Goal: Check status: Check status

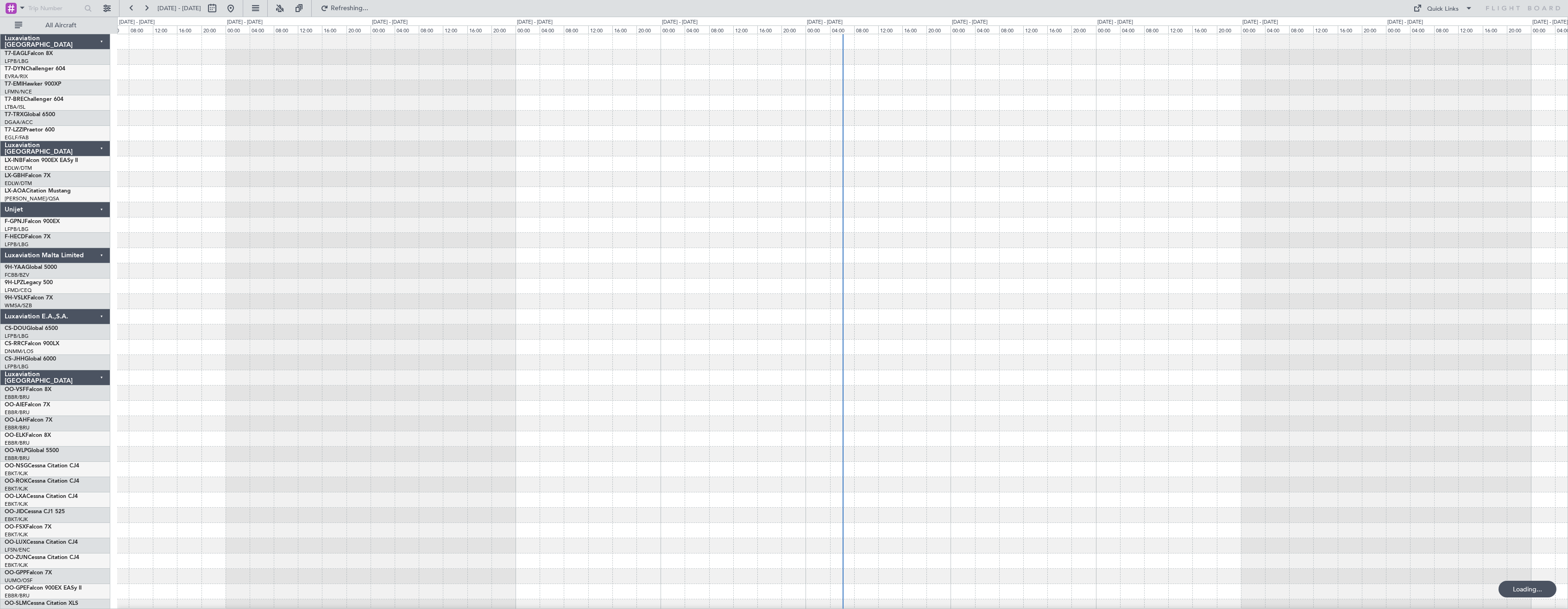
click at [100, 378] on div "Luxaviation [GEOGRAPHIC_DATA]" at bounding box center [55, 378] width 110 height 15
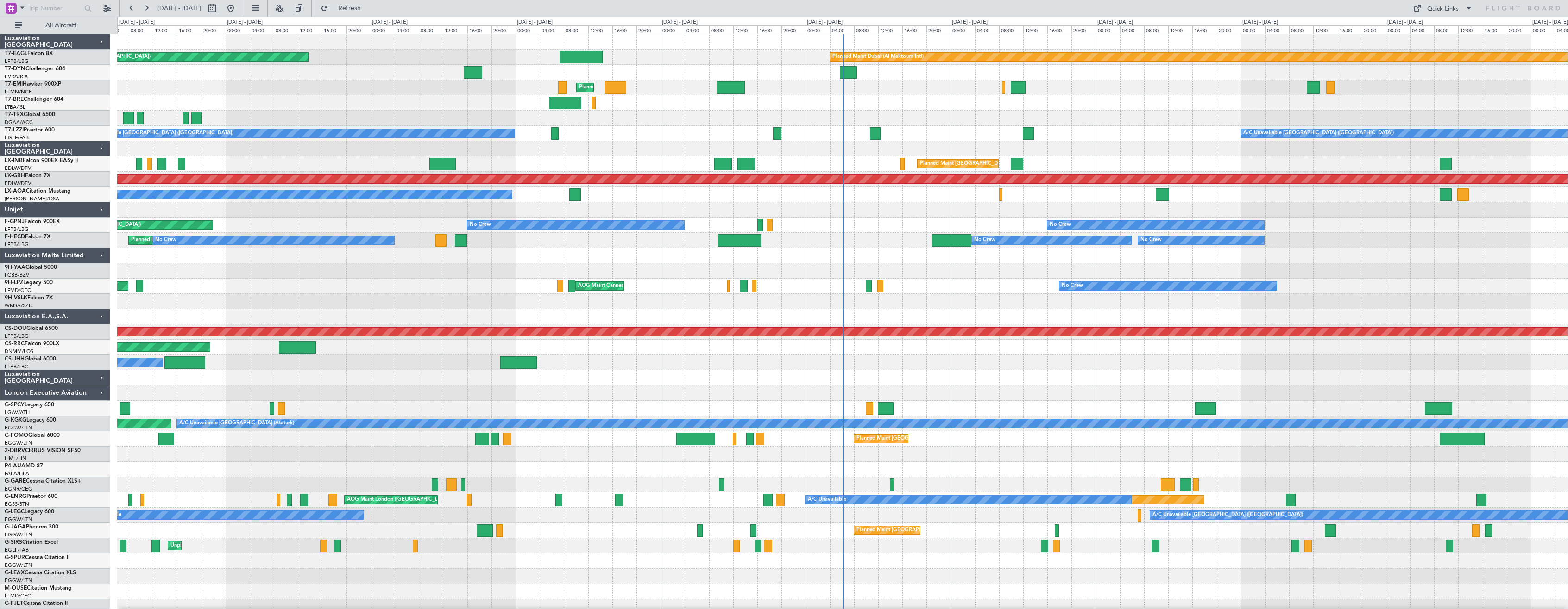
click at [102, 391] on div "London Executive Aviation" at bounding box center [55, 393] width 110 height 15
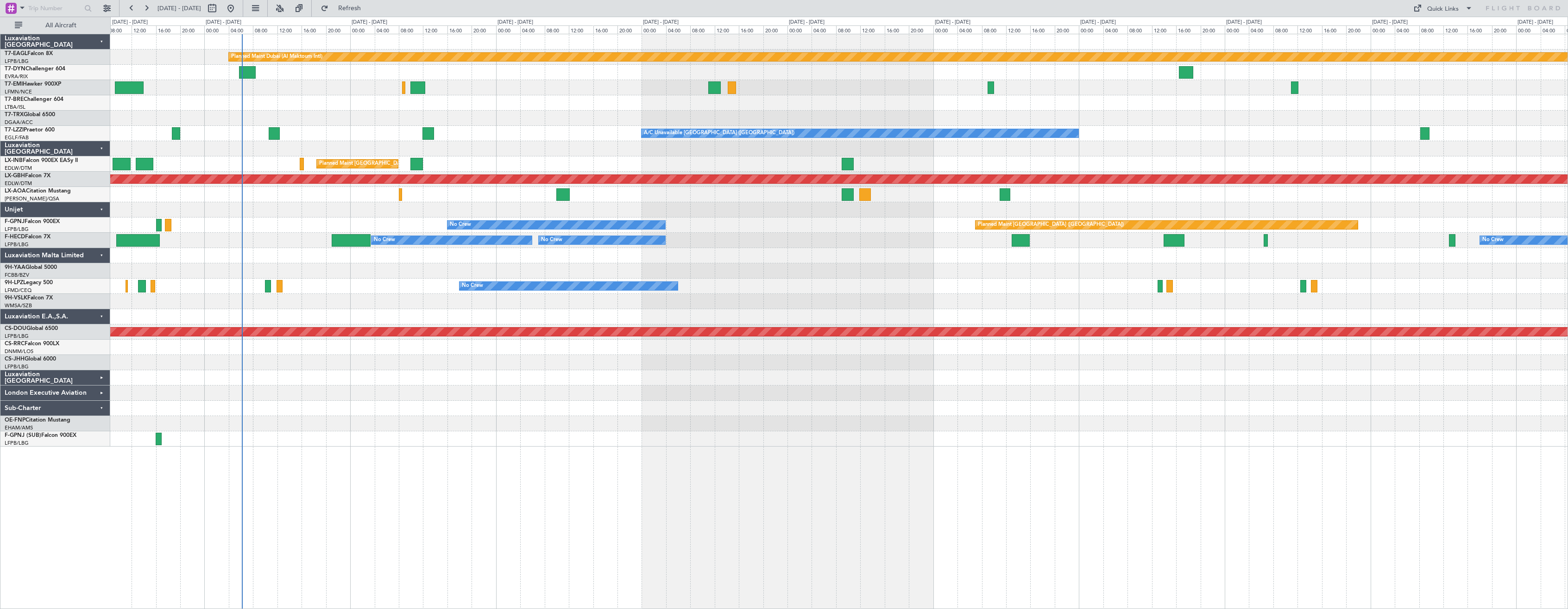
click at [367, 434] on div "Planned Maint Dubai (Al Maktoum Intl) Planned Maint [GEOGRAPHIC_DATA] A/C Unava…" at bounding box center [839, 240] width 1457 height 412
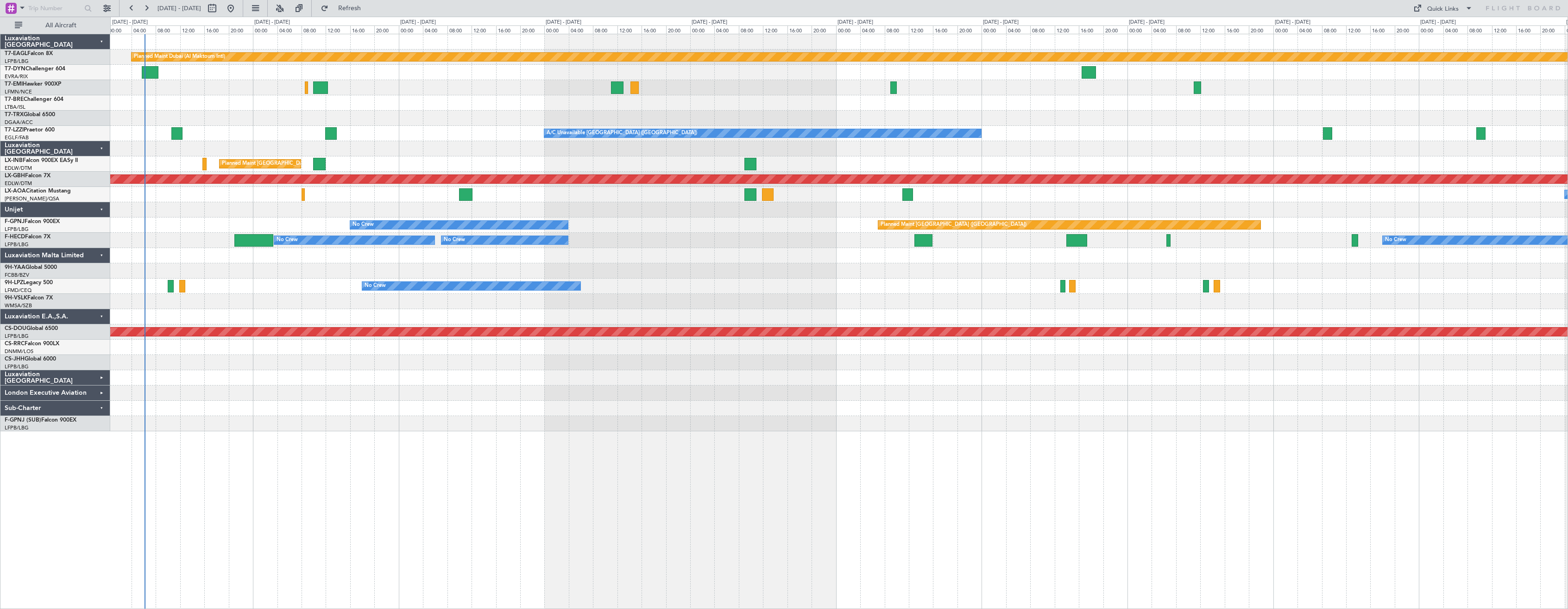
click at [471, 448] on div "Planned Maint Dubai (Al Maktoum Intl) Planned Maint [GEOGRAPHIC_DATA] A/C Unava…" at bounding box center [839, 322] width 1458 height 576
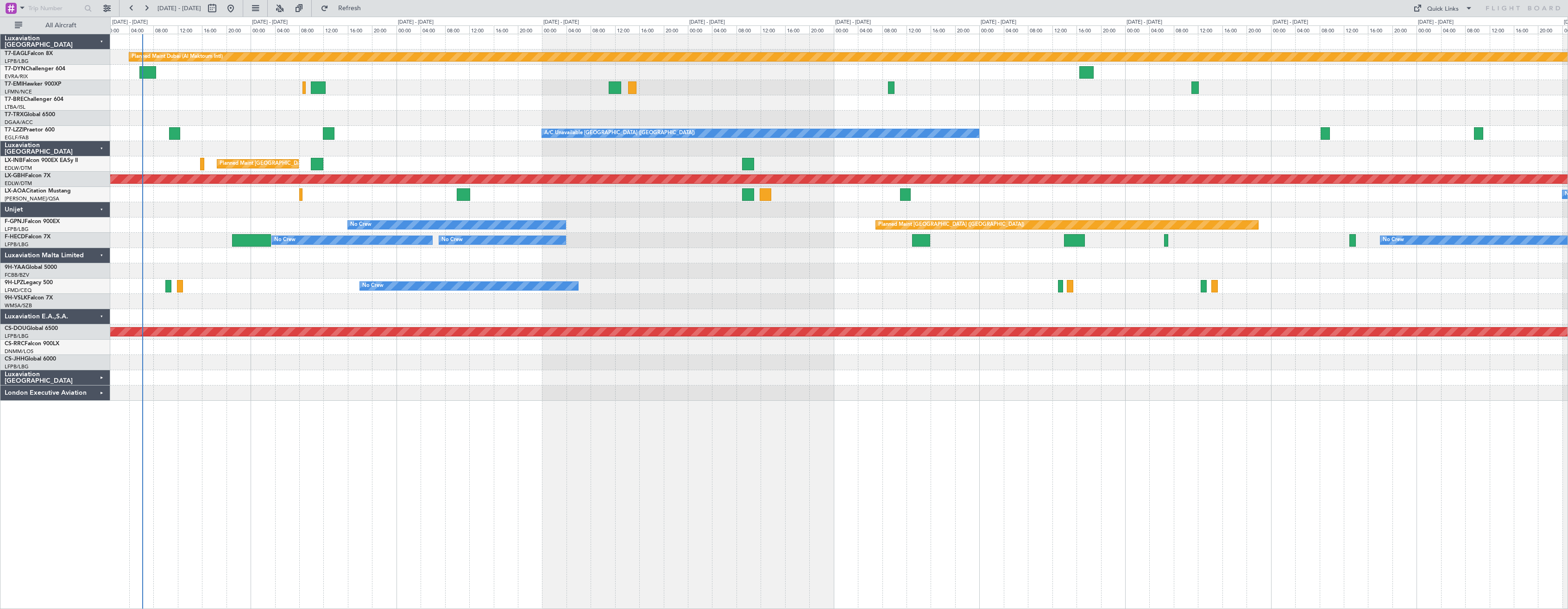
click at [505, 431] on div "Planned Maint Dubai (Al Maktoum Intl) Planned Maint [GEOGRAPHIC_DATA] A/C Unava…" at bounding box center [839, 322] width 1458 height 576
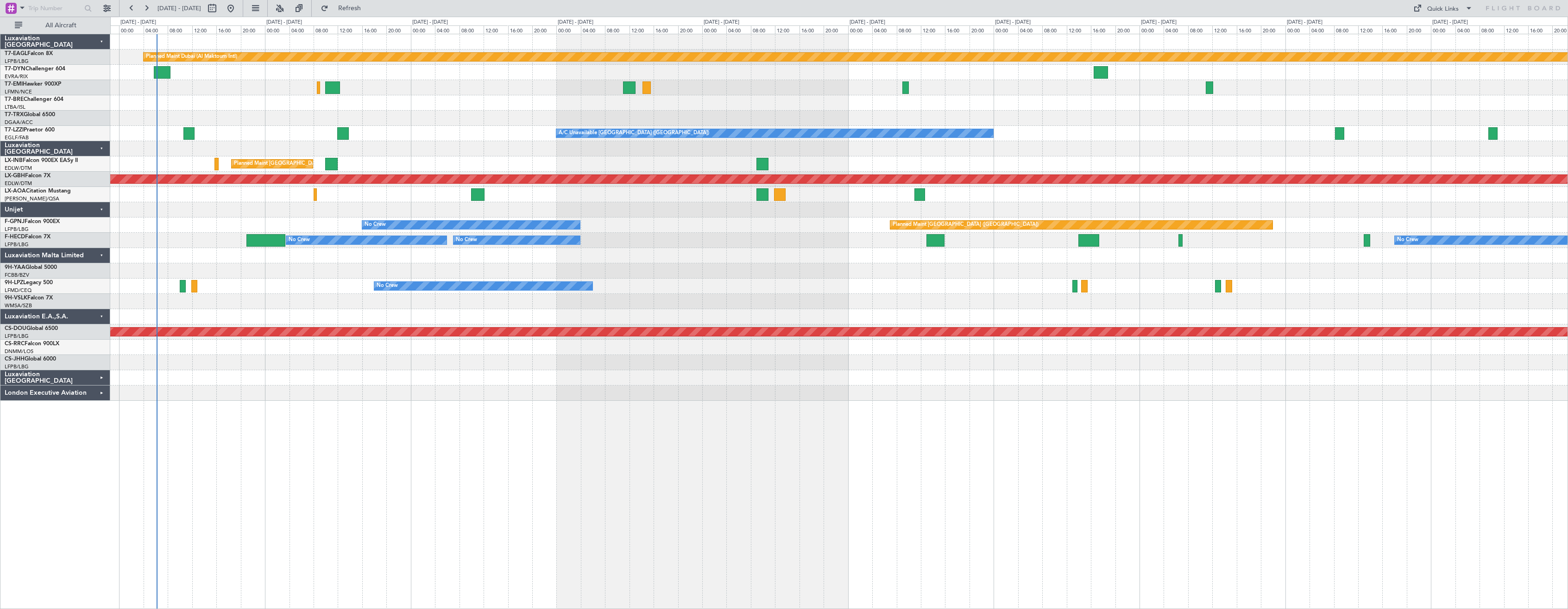
click at [268, 247] on div "No Crew Planned Maint [GEOGRAPHIC_DATA] ([GEOGRAPHIC_DATA]) No Crew No Crew HEG…" at bounding box center [839, 240] width 1457 height 15
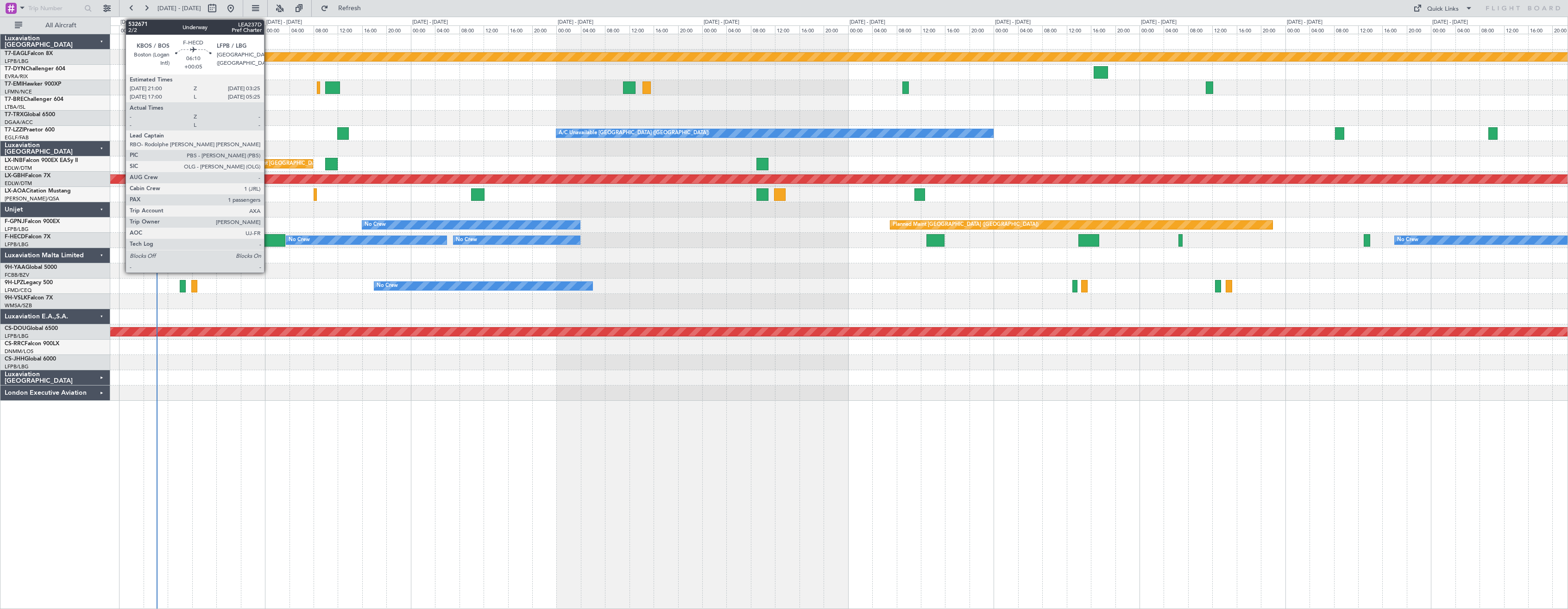
click at [268, 245] on div at bounding box center [266, 240] width 40 height 13
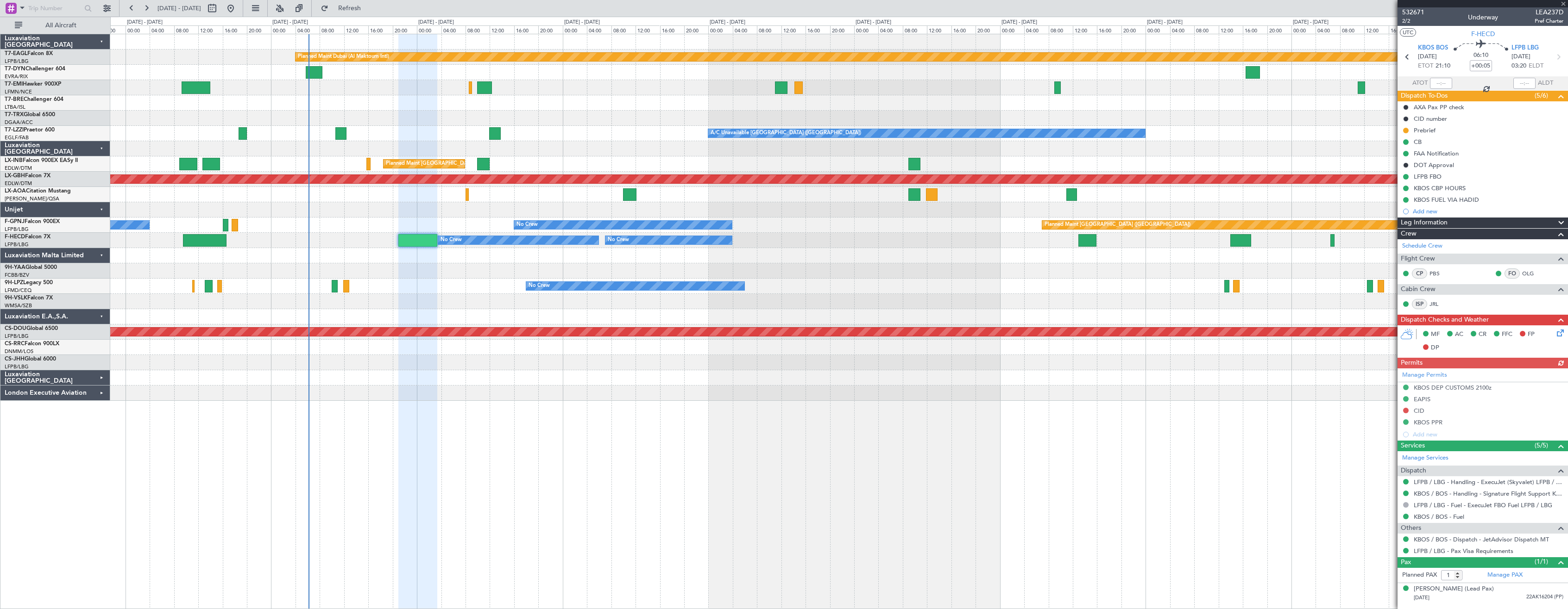
click at [649, 467] on div "Planned Maint Dubai (Al Maktoum Intl) Unplanned Maint [GEOGRAPHIC_DATA] ([GEOGR…" at bounding box center [839, 322] width 1458 height 576
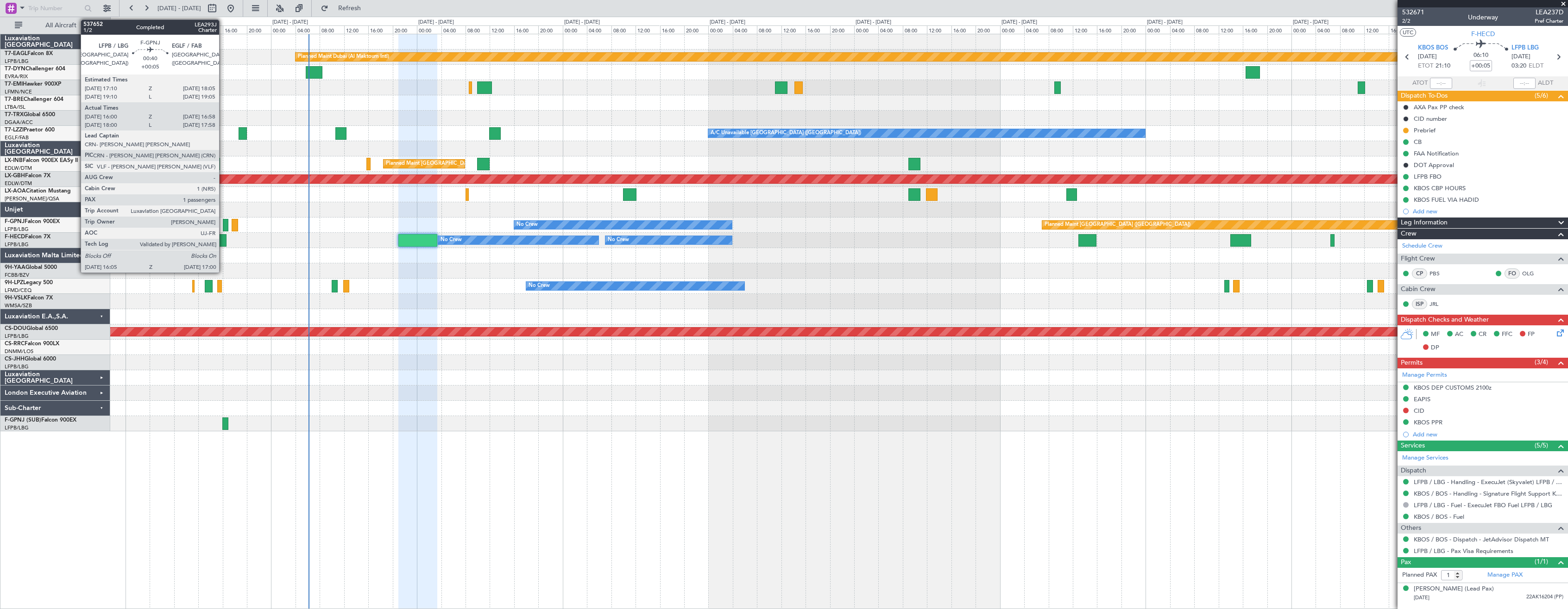
click at [223, 223] on div at bounding box center [226, 225] width 6 height 13
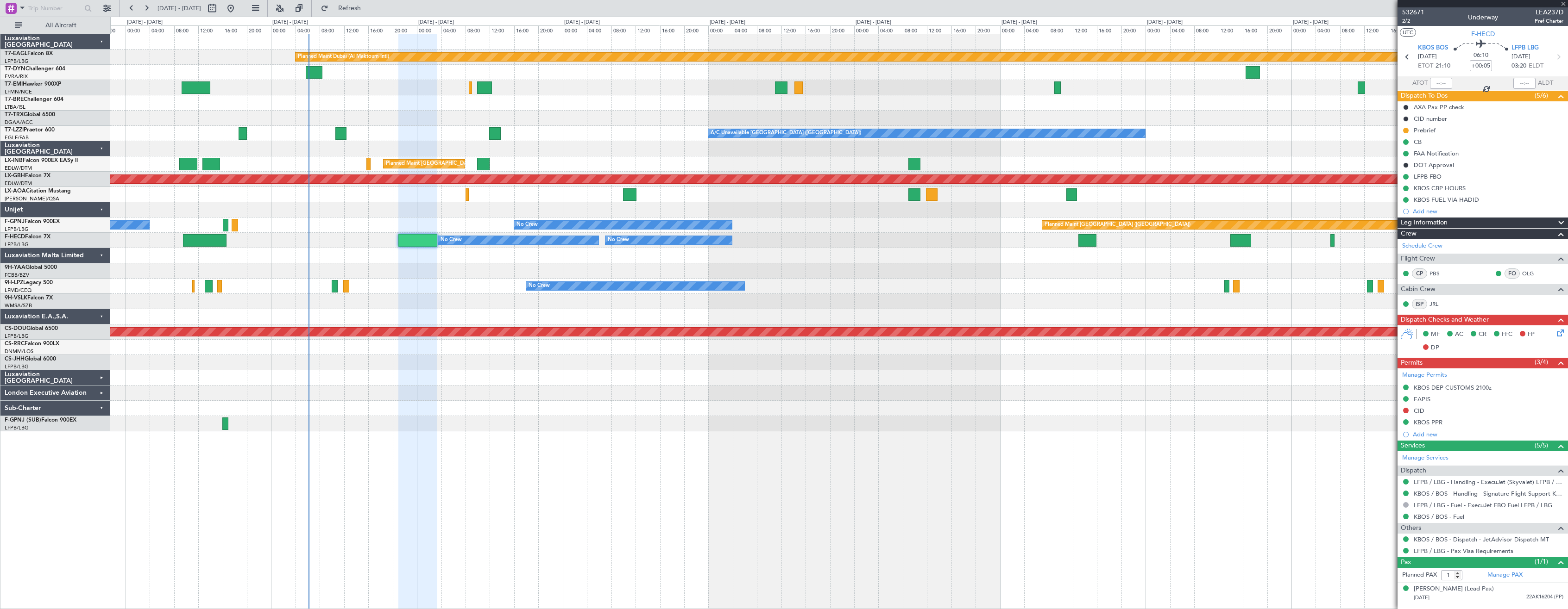
type input "16:10"
type input "16:53"
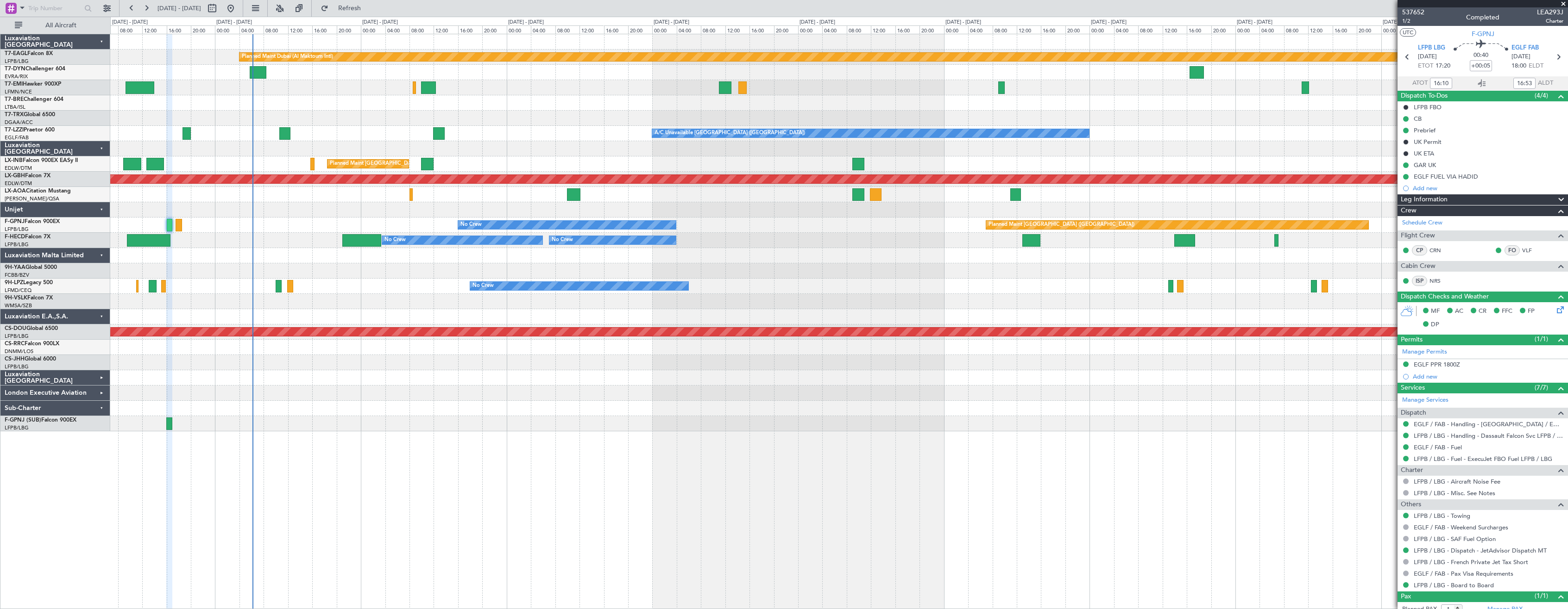
click at [453, 437] on div "Planned Maint Dubai (Al Maktoum Intl) Planned Maint [GEOGRAPHIC_DATA] A/C Unava…" at bounding box center [839, 322] width 1458 height 576
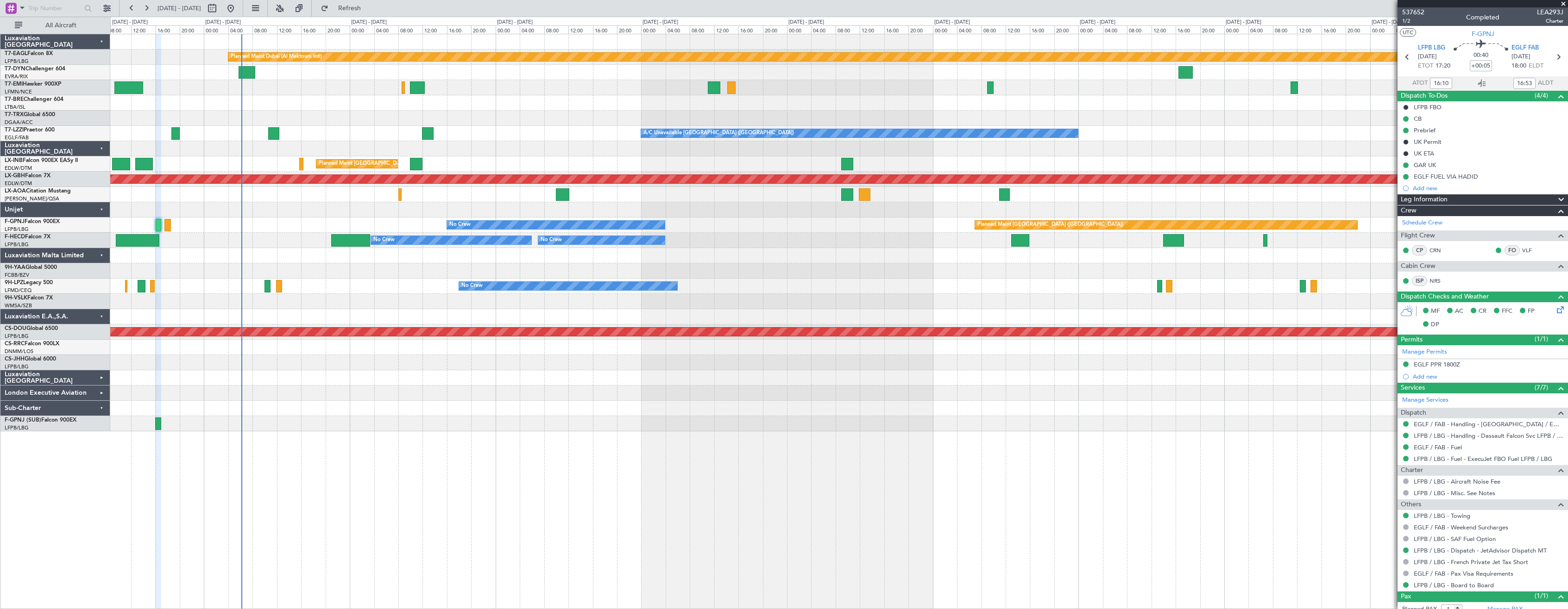
click at [452, 431] on div at bounding box center [839, 423] width 1457 height 15
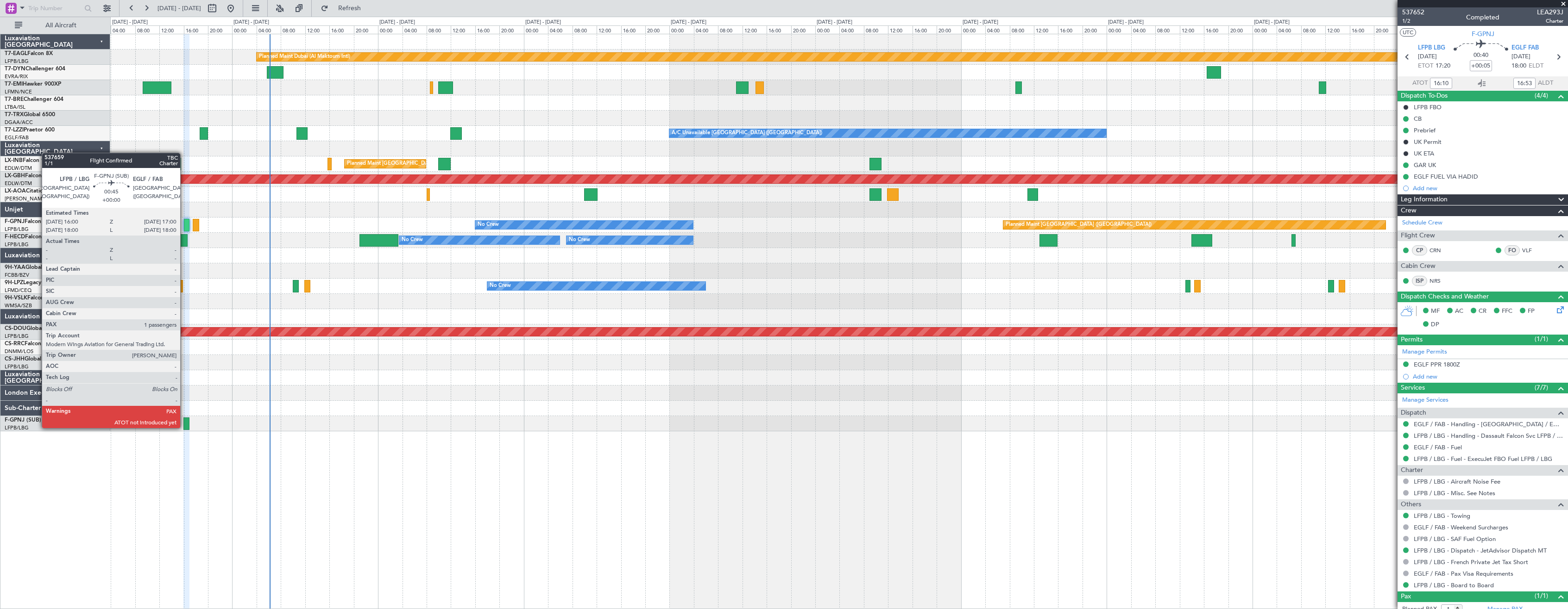
click at [184, 427] on div at bounding box center [186, 423] width 7 height 13
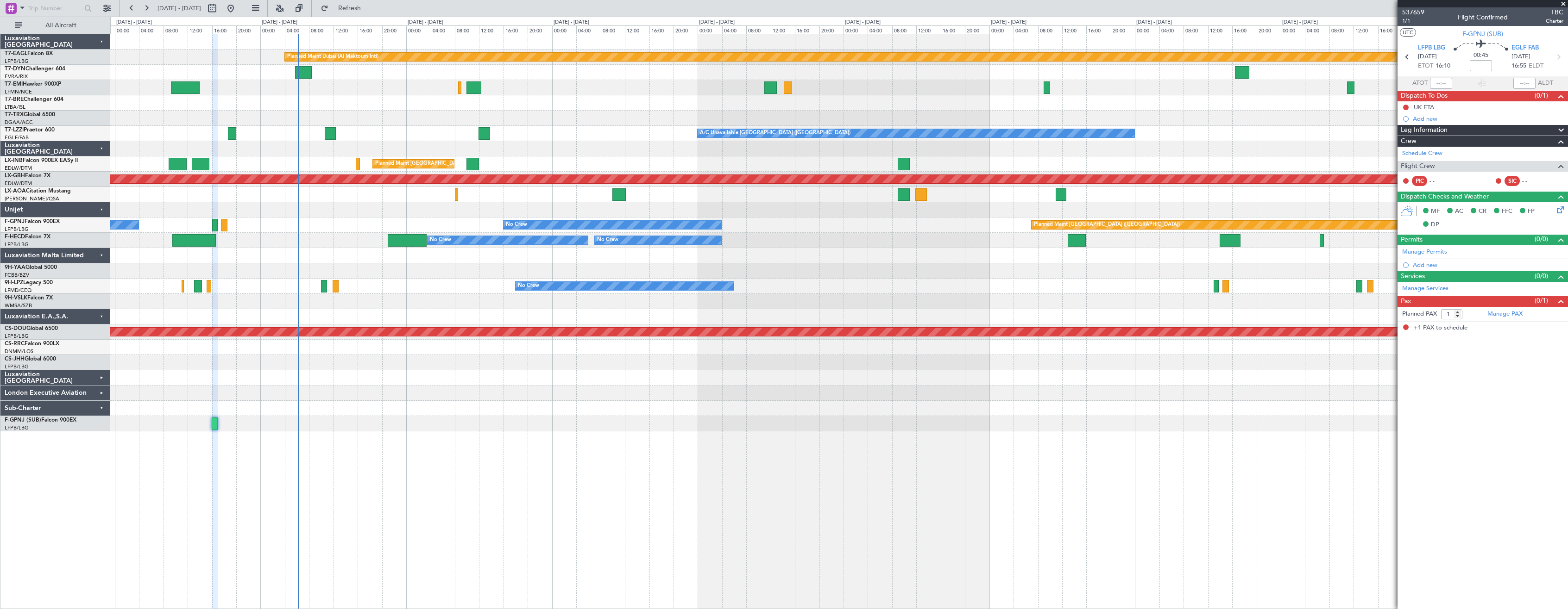
click at [554, 484] on div "Planned Maint Dubai (Al Maktoum Intl) Unplanned Maint [GEOGRAPHIC_DATA] ([GEOGR…" at bounding box center [839, 322] width 1458 height 576
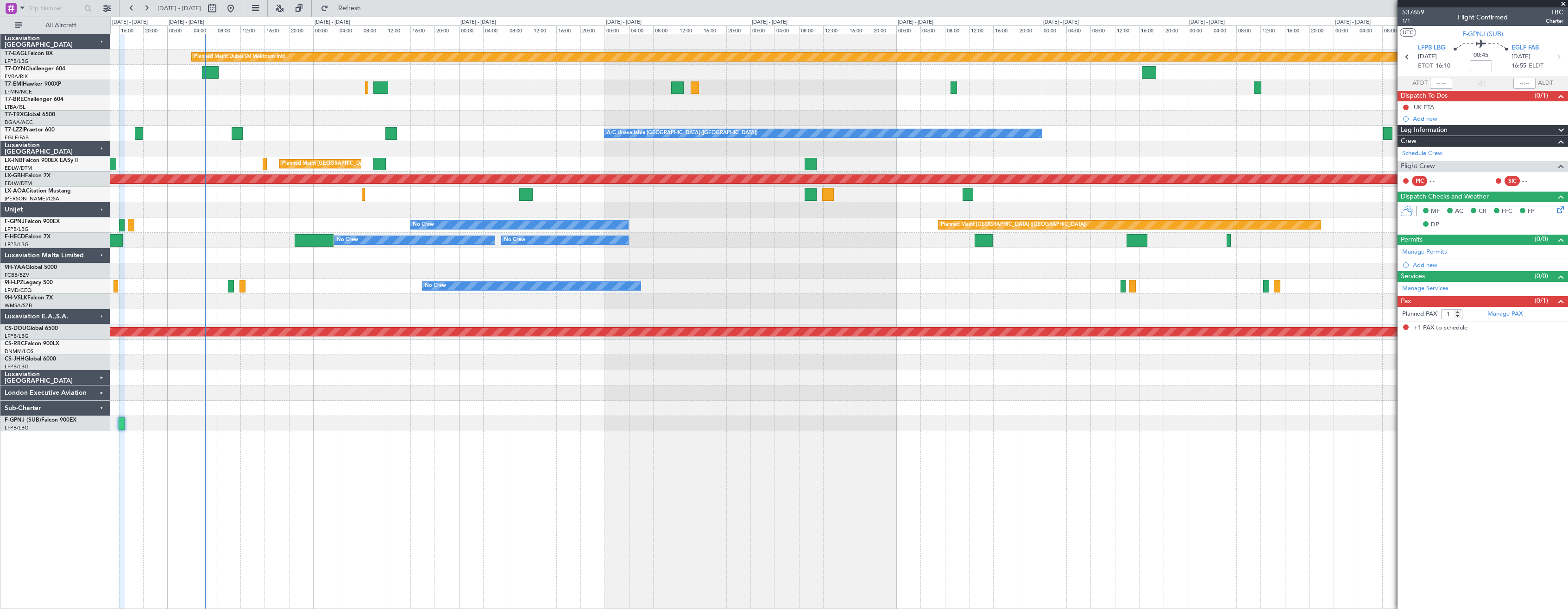
click at [450, 401] on div at bounding box center [839, 408] width 1457 height 15
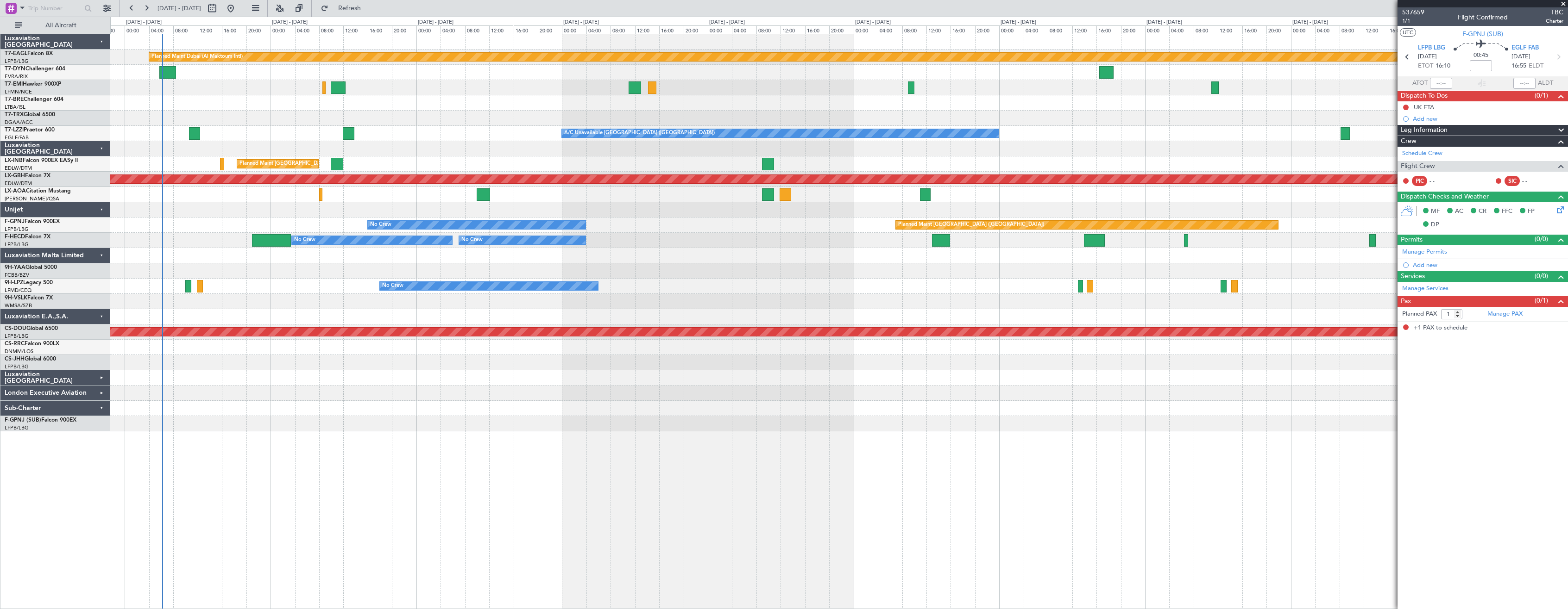
click at [571, 484] on div "Planned Maint Dubai (Al Maktoum Intl) Planned Maint [GEOGRAPHIC_DATA] A/C Unava…" at bounding box center [839, 322] width 1458 height 576
